Goal: Task Accomplishment & Management: Manage account settings

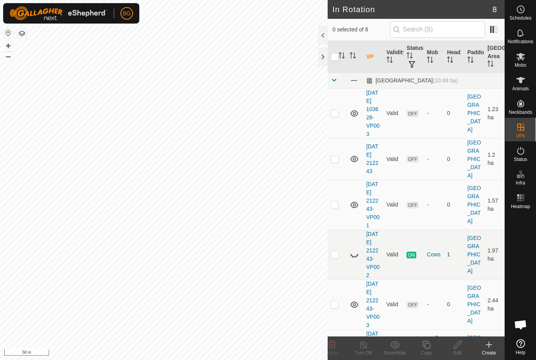
click at [335, 121] on td at bounding box center [337, 113] width 19 height 50
checkbox input "true"
click at [336, 162] on p-checkbox at bounding box center [335, 159] width 8 height 6
checkbox input "true"
click at [337, 208] on p-checkbox at bounding box center [335, 204] width 8 height 6
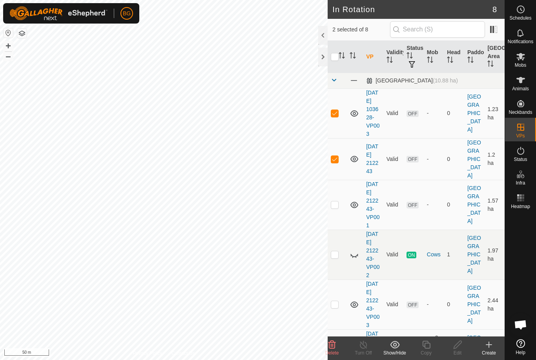
checkbox input "true"
click at [333, 257] on p-checkbox at bounding box center [335, 254] width 8 height 6
checkbox input "true"
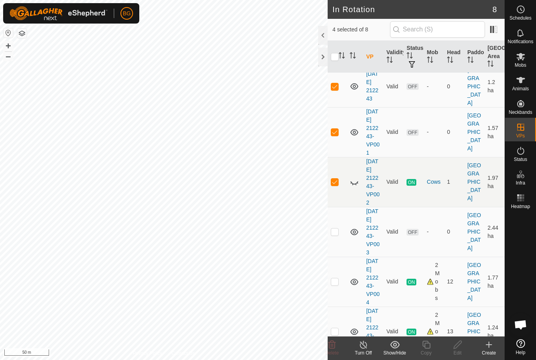
scroll to position [73, 0]
click at [335, 234] on p-checkbox at bounding box center [335, 231] width 8 height 6
checkbox input "true"
click at [335, 284] on p-checkbox at bounding box center [335, 281] width 8 height 6
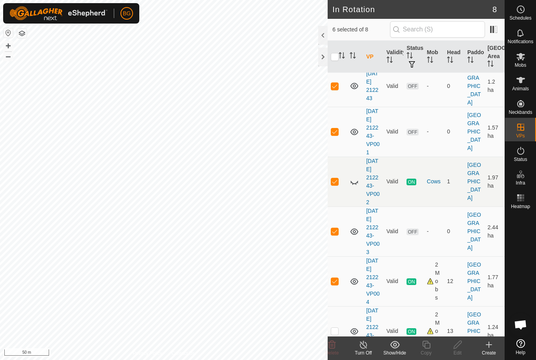
checkbox input "false"
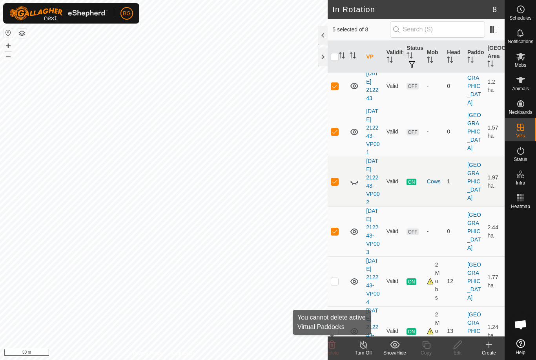
click at [336, 347] on icon at bounding box center [331, 344] width 9 height 9
click at [338, 89] on p-checkbox at bounding box center [335, 86] width 8 height 6
checkbox input "false"
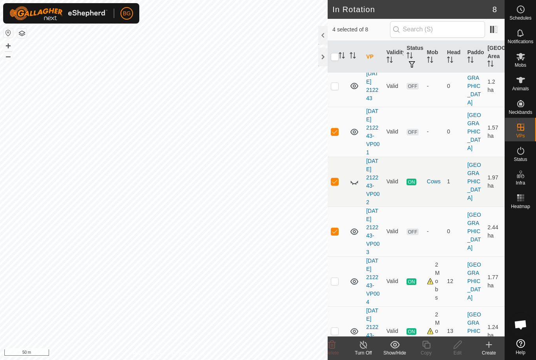
click at [340, 140] on td at bounding box center [337, 132] width 19 height 50
checkbox input "false"
click at [338, 184] on p-checkbox at bounding box center [335, 181] width 8 height 6
checkbox input "false"
click at [339, 256] on td at bounding box center [337, 231] width 19 height 50
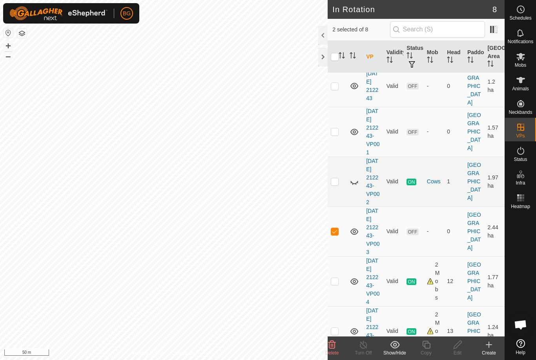
checkbox input "false"
click at [337, 184] on p-checkbox at bounding box center [335, 181] width 8 height 6
click at [340, 206] on td at bounding box center [337, 182] width 19 height 50
checkbox input "false"
click at [336, 135] on p-checkbox at bounding box center [335, 131] width 8 height 6
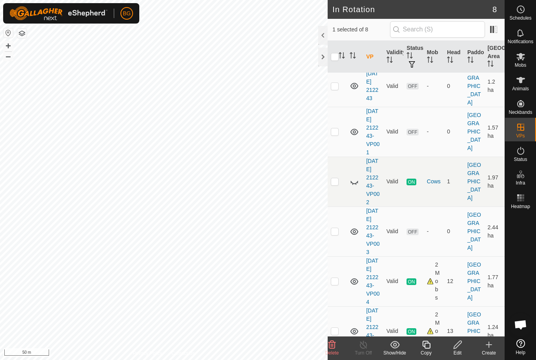
checkbox input "true"
click at [337, 234] on p-checkbox at bounding box center [335, 231] width 8 height 6
checkbox input "true"
click at [333, 343] on icon at bounding box center [331, 345] width 7 height 8
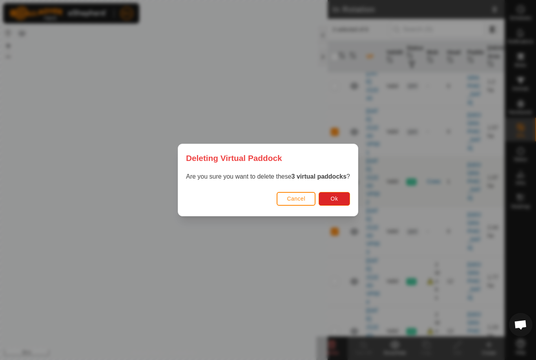
click at [340, 194] on button "Ok" at bounding box center [334, 199] width 31 height 14
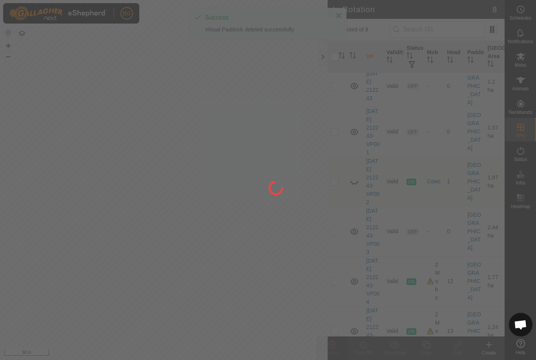
checkbox input "false"
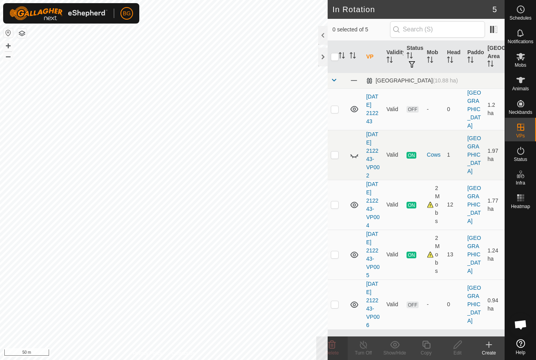
click at [334, 305] on p-checkbox at bounding box center [335, 304] width 8 height 6
click at [338, 307] on p-checkbox at bounding box center [335, 304] width 8 height 6
checkbox input "false"
click at [337, 201] on p-checkbox at bounding box center [335, 204] width 8 height 6
click at [339, 201] on p-checkbox at bounding box center [335, 204] width 8 height 6
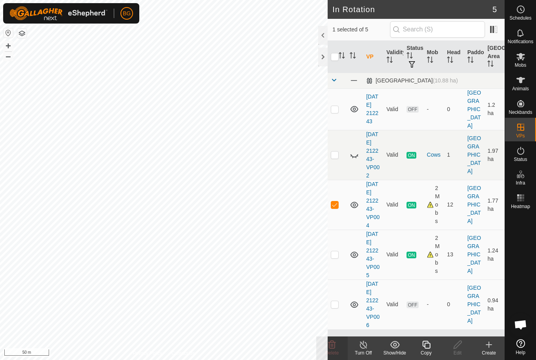
checkbox input "false"
click at [336, 151] on p-checkbox at bounding box center [335, 154] width 8 height 6
click at [338, 151] on p-checkbox at bounding box center [335, 154] width 8 height 6
checkbox input "false"
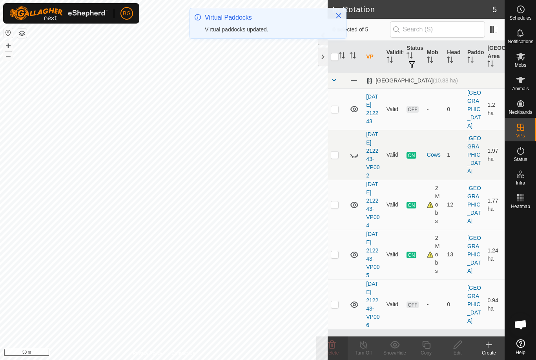
click at [485, 344] on icon at bounding box center [488, 344] width 9 height 9
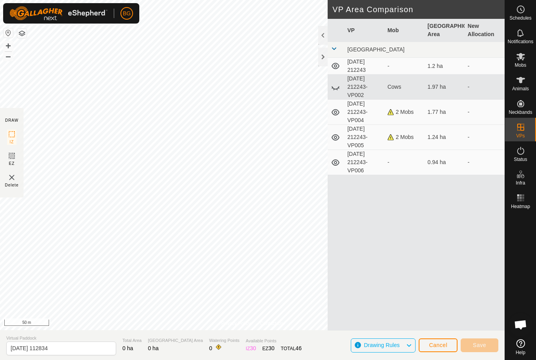
click at [437, 343] on span "Cancel" at bounding box center [438, 345] width 18 height 6
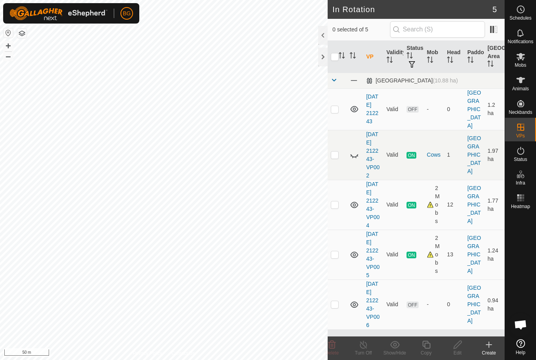
click at [488, 346] on icon at bounding box center [488, 344] width 9 height 9
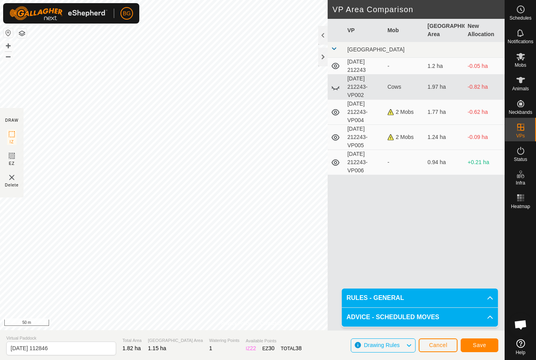
click at [479, 352] on button "Save" at bounding box center [480, 345] width 38 height 14
